Goal: Complete application form

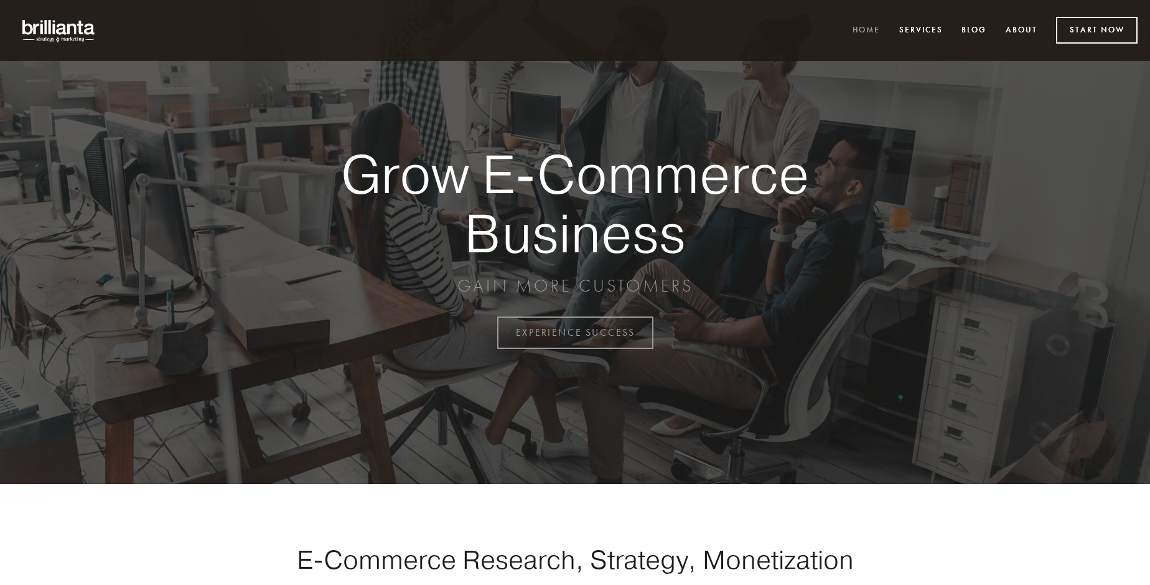
scroll to position [3263, 0]
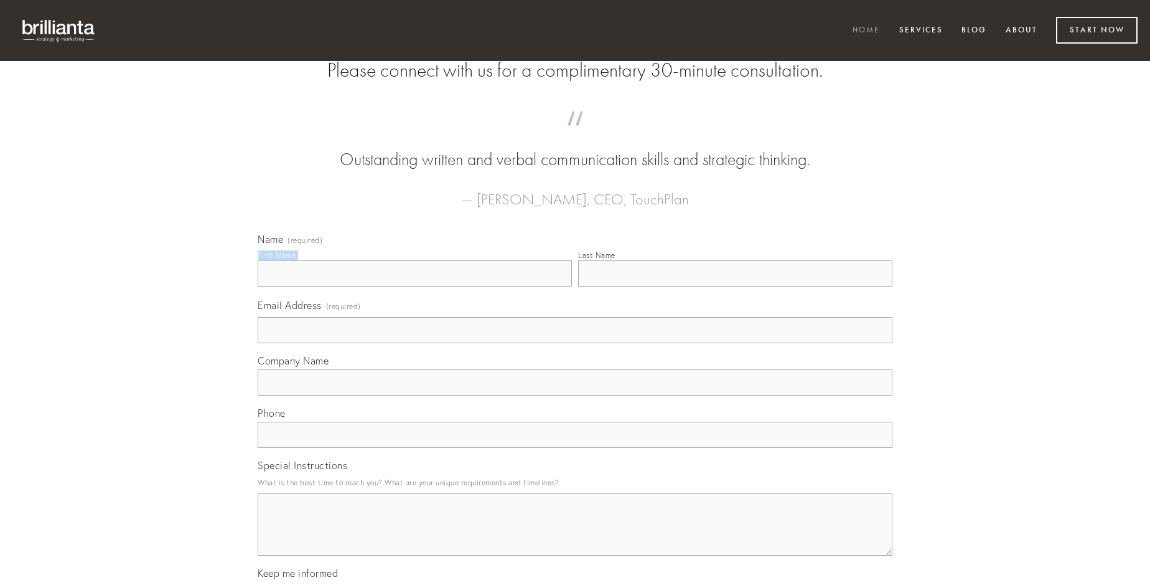
type input "[PERSON_NAME] PhD"
click at [735, 286] on input "Last Name" at bounding box center [735, 273] width 314 height 26
type input "[PERSON_NAME] PhD"
click at [575, 343] on input "Email Address (required)" at bounding box center [575, 330] width 635 height 26
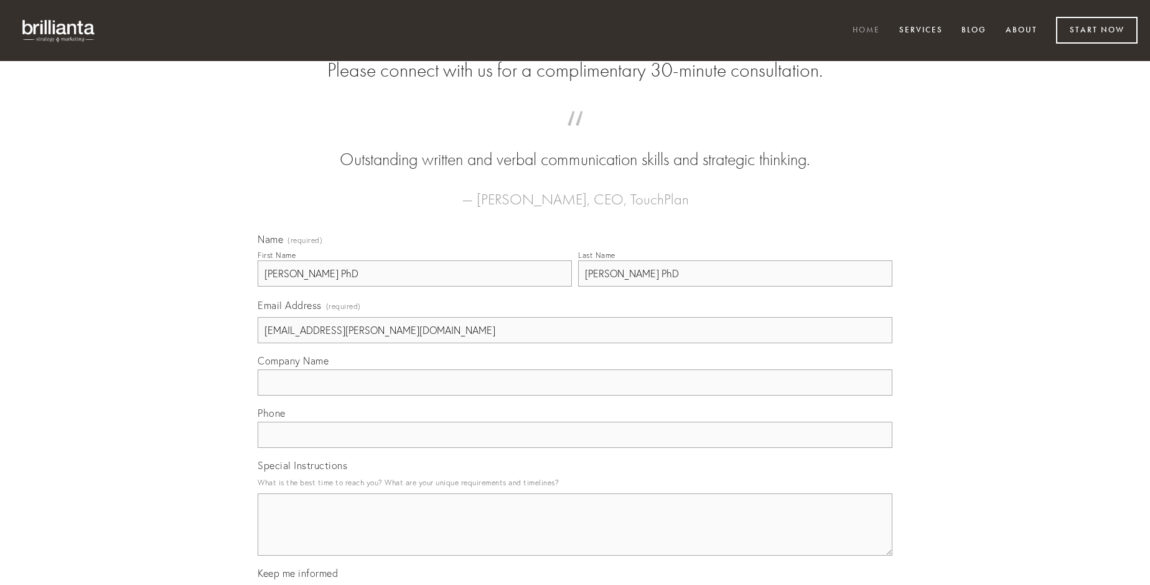
type input "[EMAIL_ADDRESS][PERSON_NAME][DOMAIN_NAME]"
click at [575, 395] on input "Company Name" at bounding box center [575, 382] width 635 height 26
type input "corporis"
click at [575, 448] on input "text" at bounding box center [575, 434] width 635 height 26
click at [575, 535] on textarea "Special Instructions" at bounding box center [575, 524] width 635 height 62
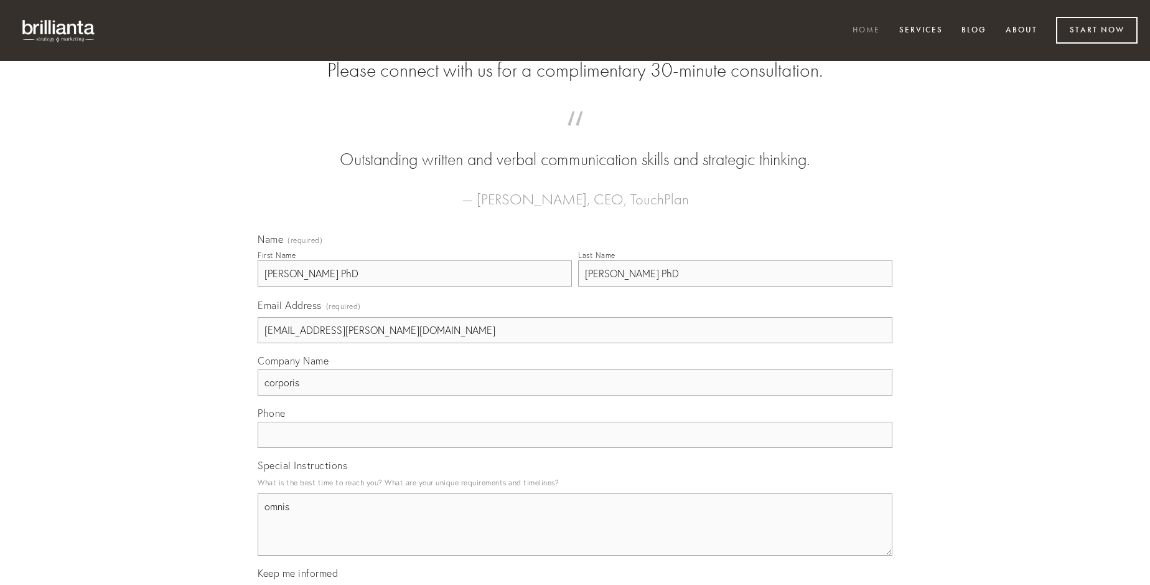
type textarea "omnis"
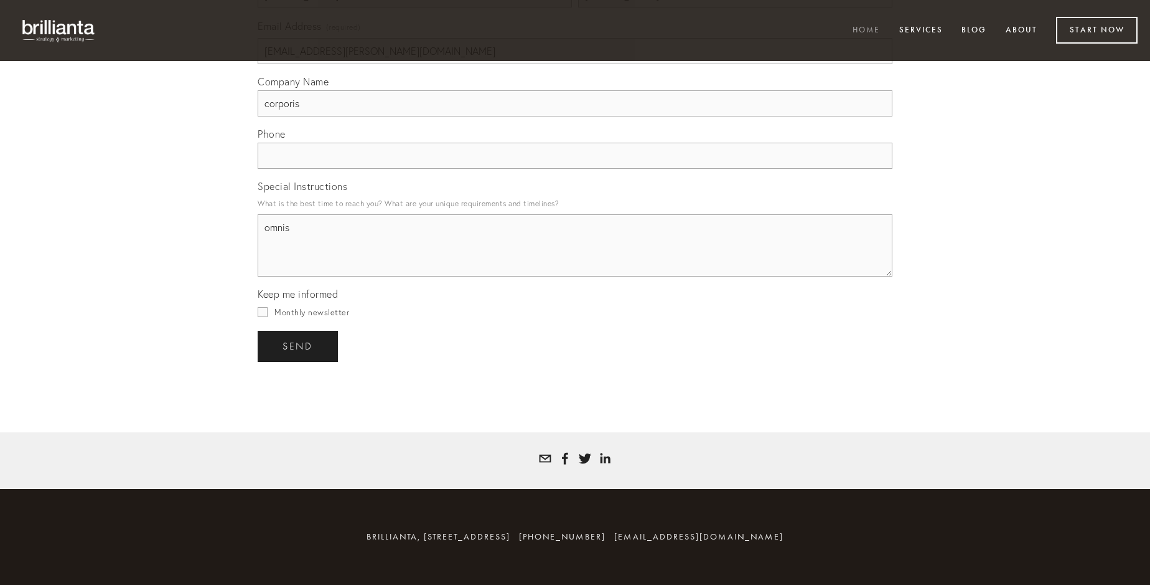
click at [299, 346] on span "send" at bounding box center [298, 346] width 31 height 11
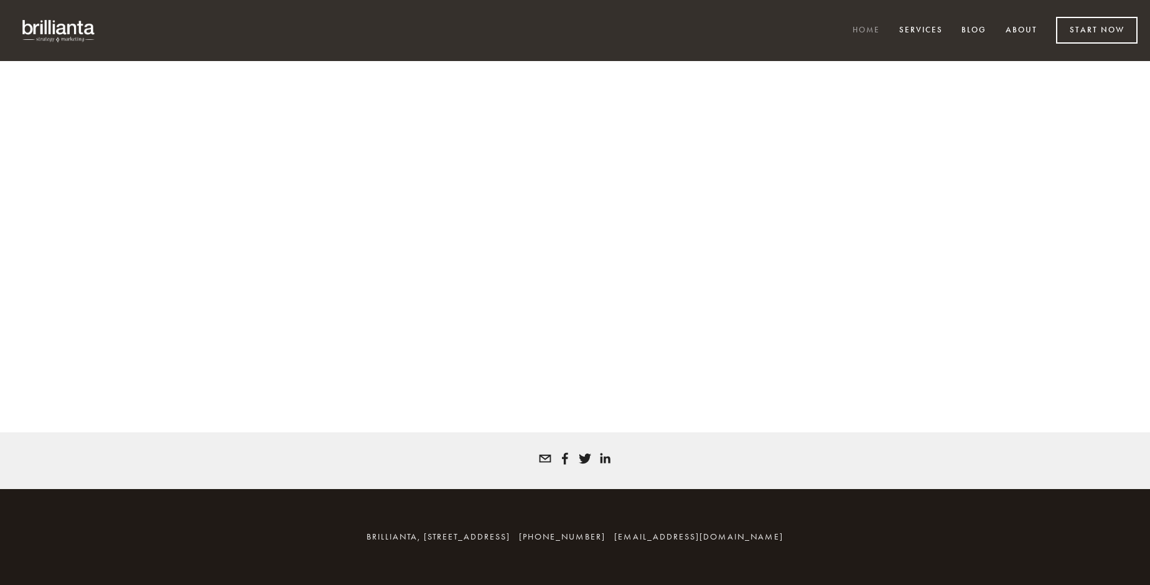
scroll to position [3246, 0]
